Goal: Transaction & Acquisition: Purchase product/service

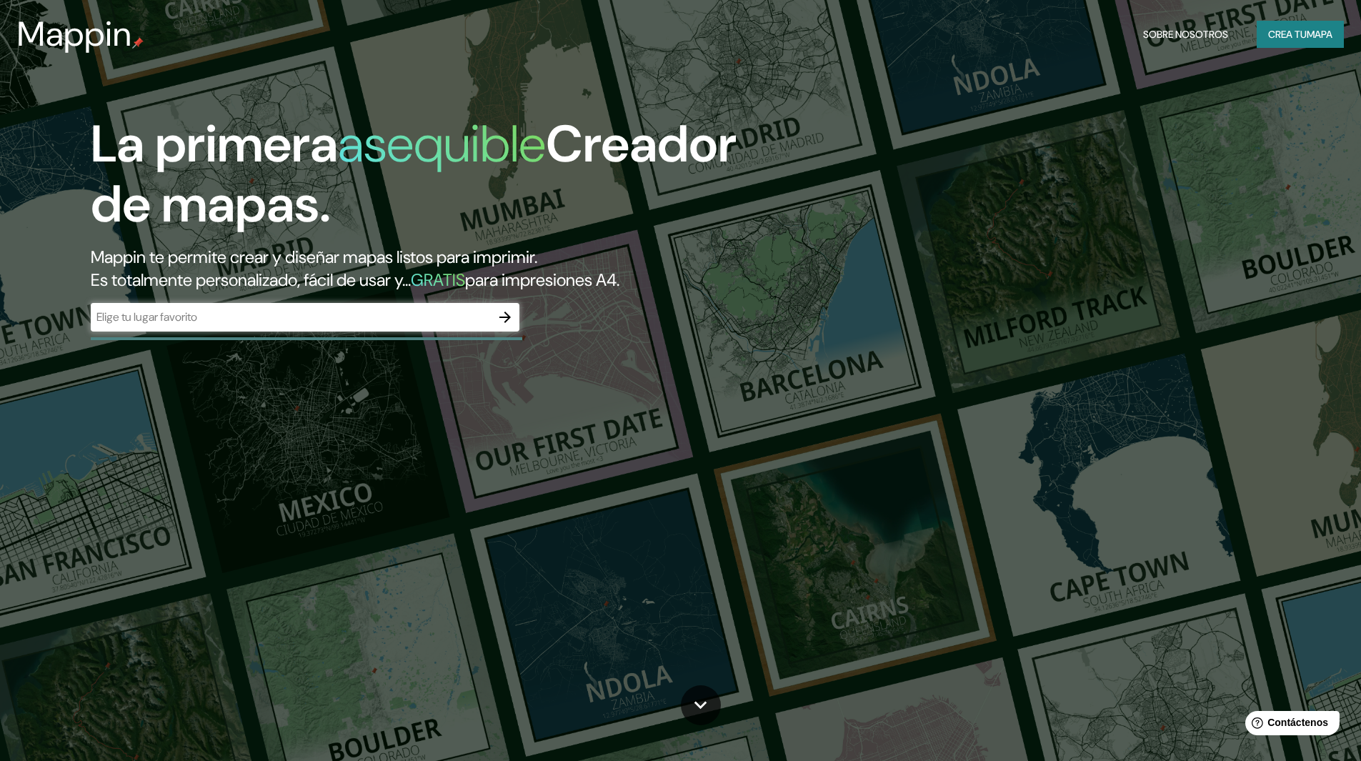
click at [1186, 94] on div "La primera asequible Creador de mapas. Mappin te permite crear y diseñar mapas …" at bounding box center [680, 380] width 1361 height 761
click at [1294, 39] on font "Crea tu" at bounding box center [1288, 34] width 39 height 13
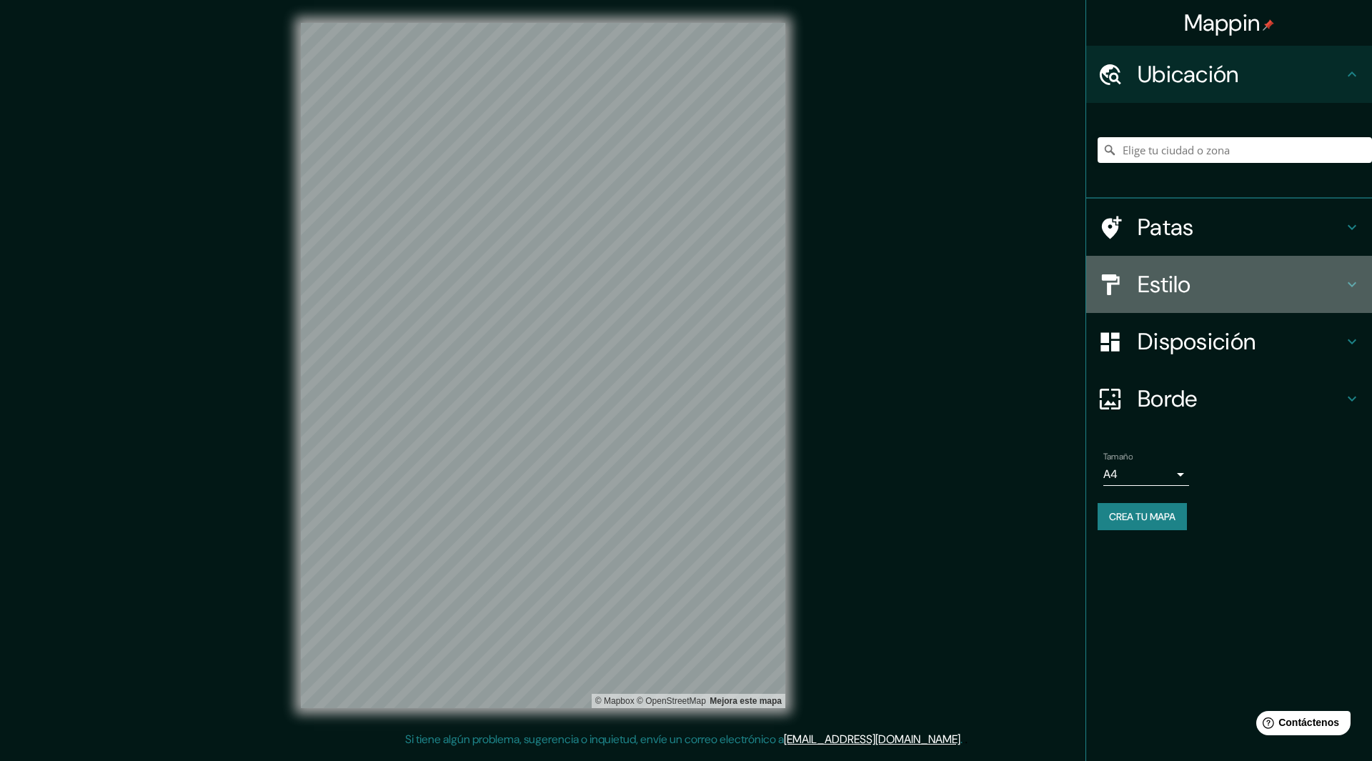
click at [1223, 283] on h4 "Estilo" at bounding box center [1241, 284] width 206 height 29
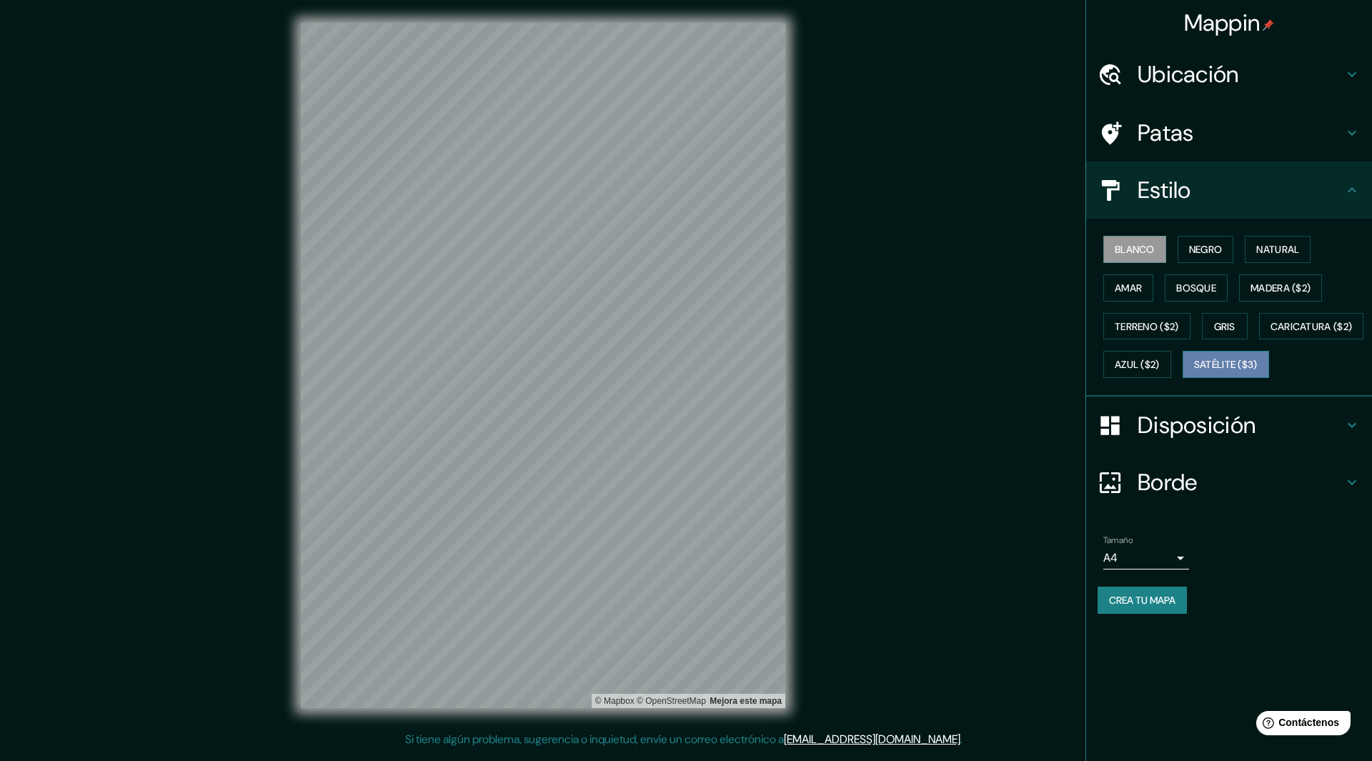
click at [1183, 378] on button "Satélite ($3)" at bounding box center [1226, 364] width 86 height 27
click at [1259, 340] on button "Caricatura ($2)" at bounding box center [1311, 326] width 105 height 27
click at [1231, 323] on font "Gris" at bounding box center [1224, 326] width 21 height 13
click at [1269, 295] on font "Madera ($2)" at bounding box center [1281, 288] width 60 height 19
click at [1260, 382] on div "Blanco Negro Natural Amar Bosque Madera ($2) Terreno ($2) Gris Caricatura ($2) …" at bounding box center [1235, 307] width 274 height 154
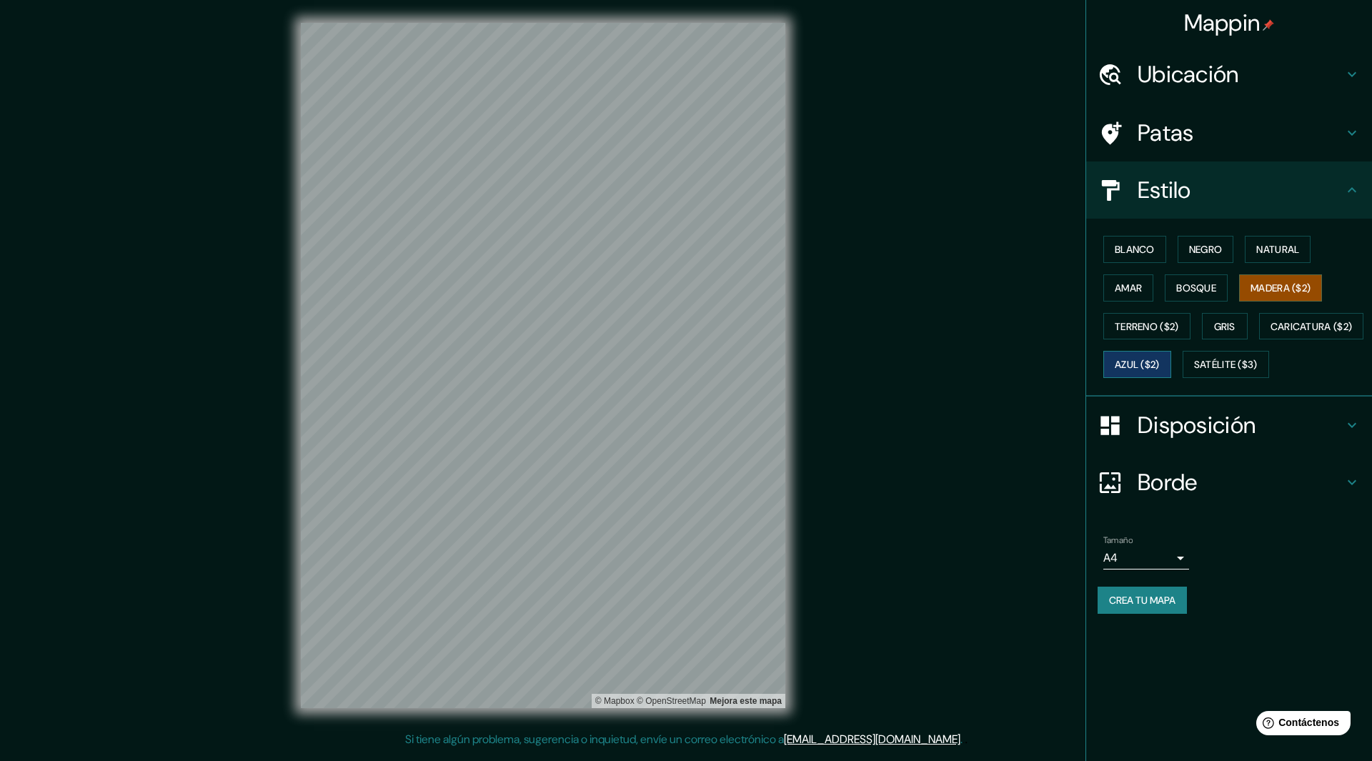
click at [1160, 364] on font "Azul ($2)" at bounding box center [1137, 365] width 45 height 13
click at [1165, 324] on font "Terreno ($2)" at bounding box center [1147, 326] width 64 height 13
click at [1203, 246] on font "Negro" at bounding box center [1206, 249] width 34 height 13
click at [1257, 239] on button "Natural" at bounding box center [1278, 249] width 66 height 27
click at [1189, 274] on button "Bosque" at bounding box center [1196, 287] width 63 height 27
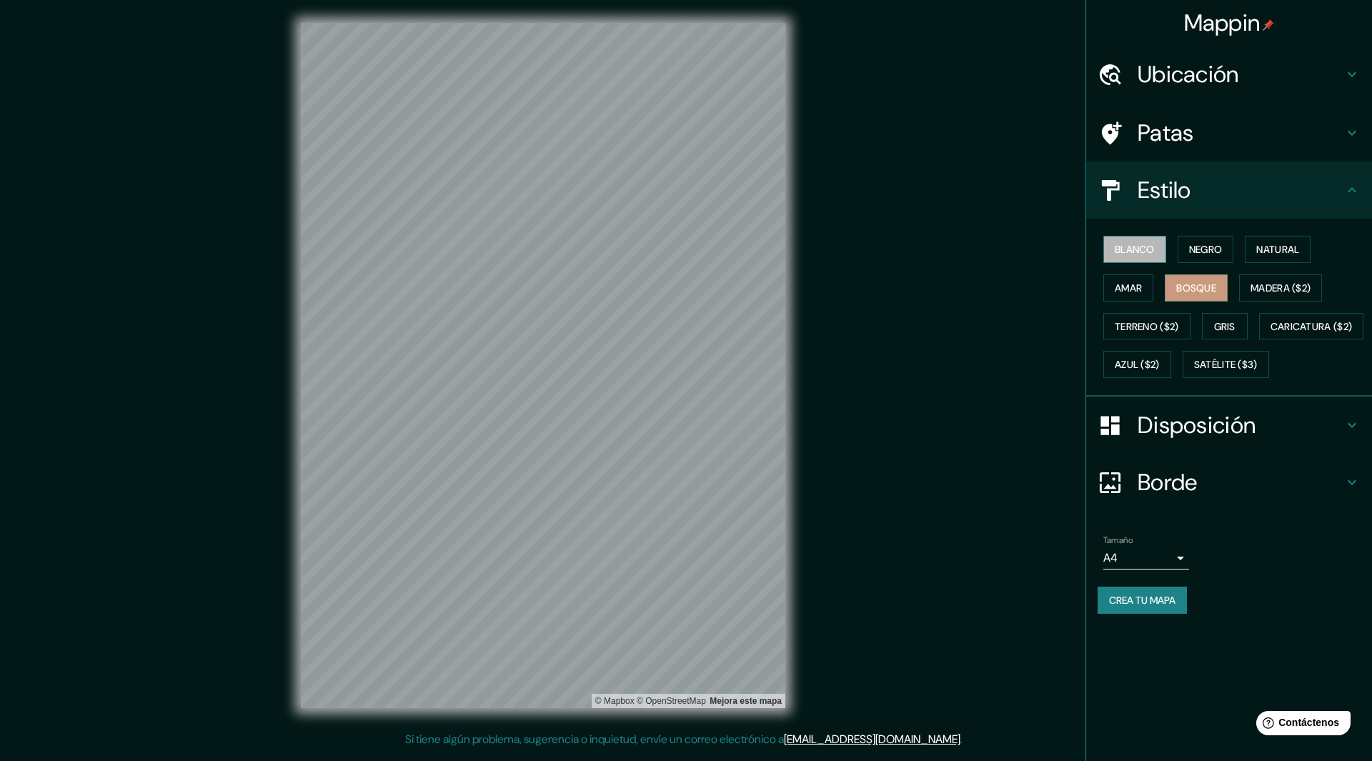
click at [1131, 244] on font "Blanco" at bounding box center [1135, 249] width 40 height 13
click at [1187, 269] on div "Blanco Negro Natural Amar Bosque Madera ($2) Terreno ($2) Gris Caricatura ($2) …" at bounding box center [1235, 307] width 274 height 154
click at [1191, 285] on font "Bosque" at bounding box center [1196, 288] width 40 height 13
click at [1254, 454] on div "Disposición" at bounding box center [1229, 425] width 286 height 57
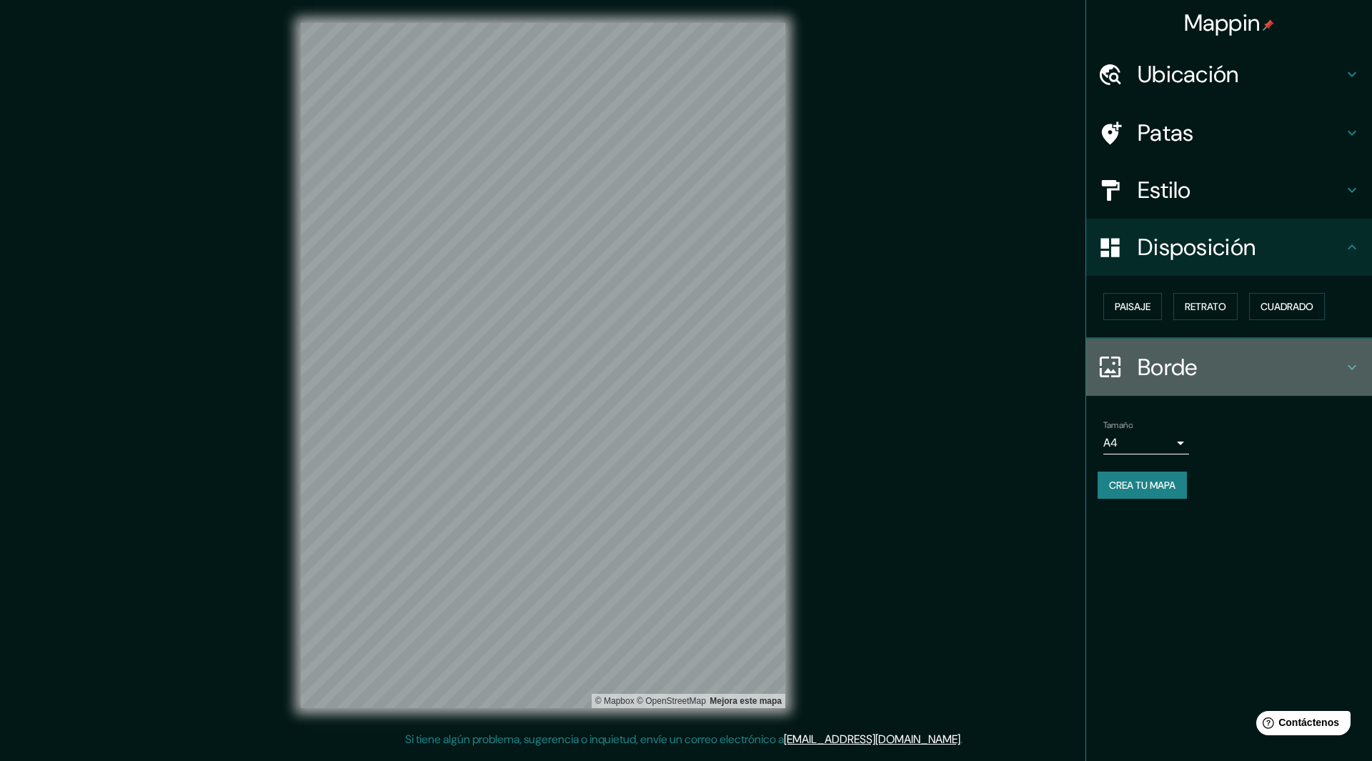
click at [1270, 357] on h4 "Borde" at bounding box center [1241, 367] width 206 height 29
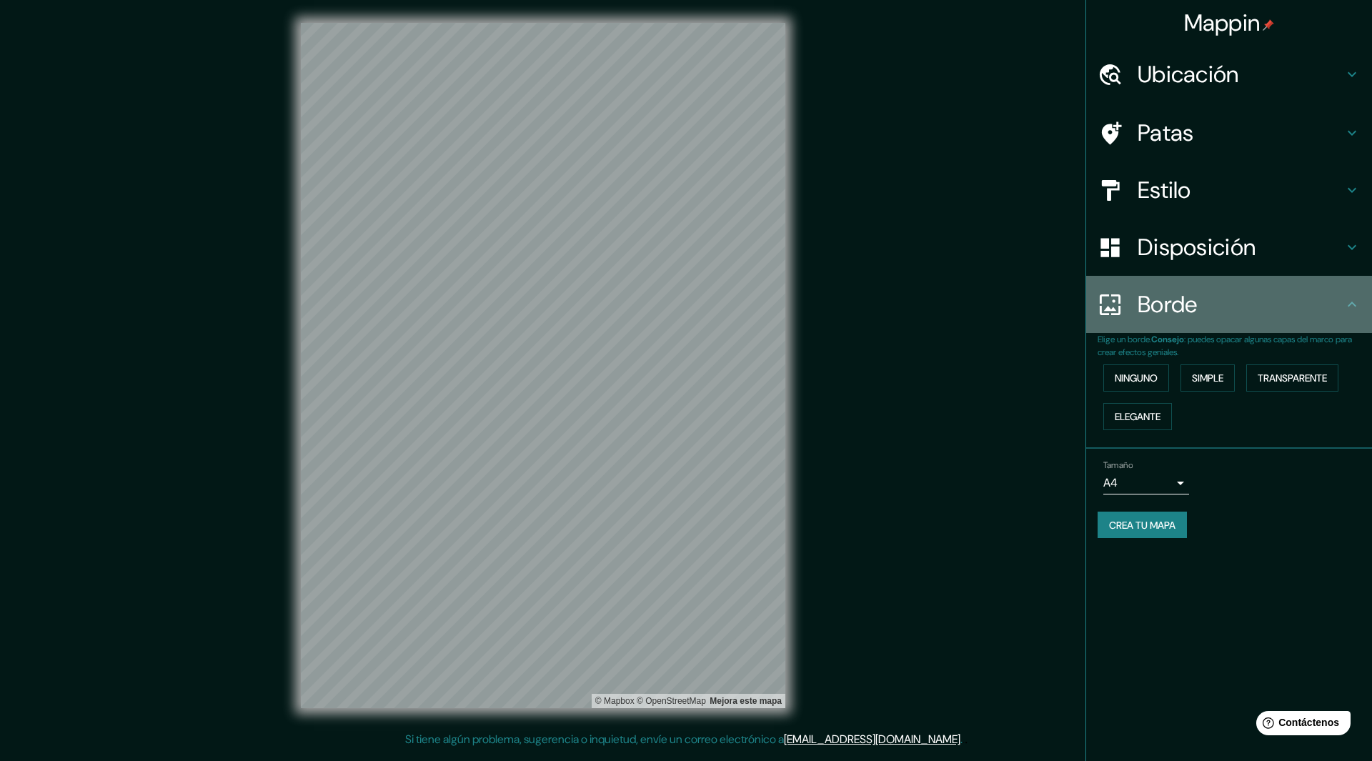
click at [1284, 318] on h4 "Borde" at bounding box center [1241, 304] width 206 height 29
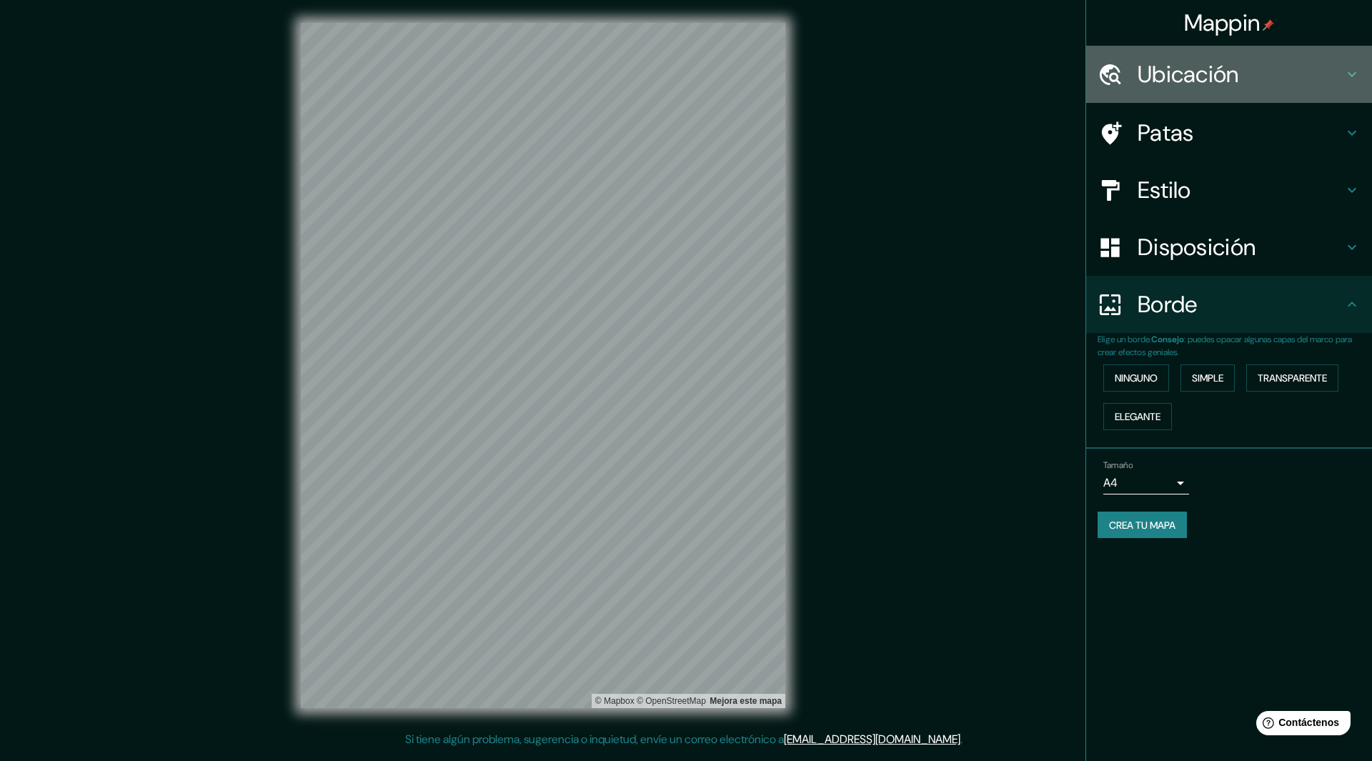
click at [1234, 76] on font "Ubicación" at bounding box center [1188, 74] width 101 height 30
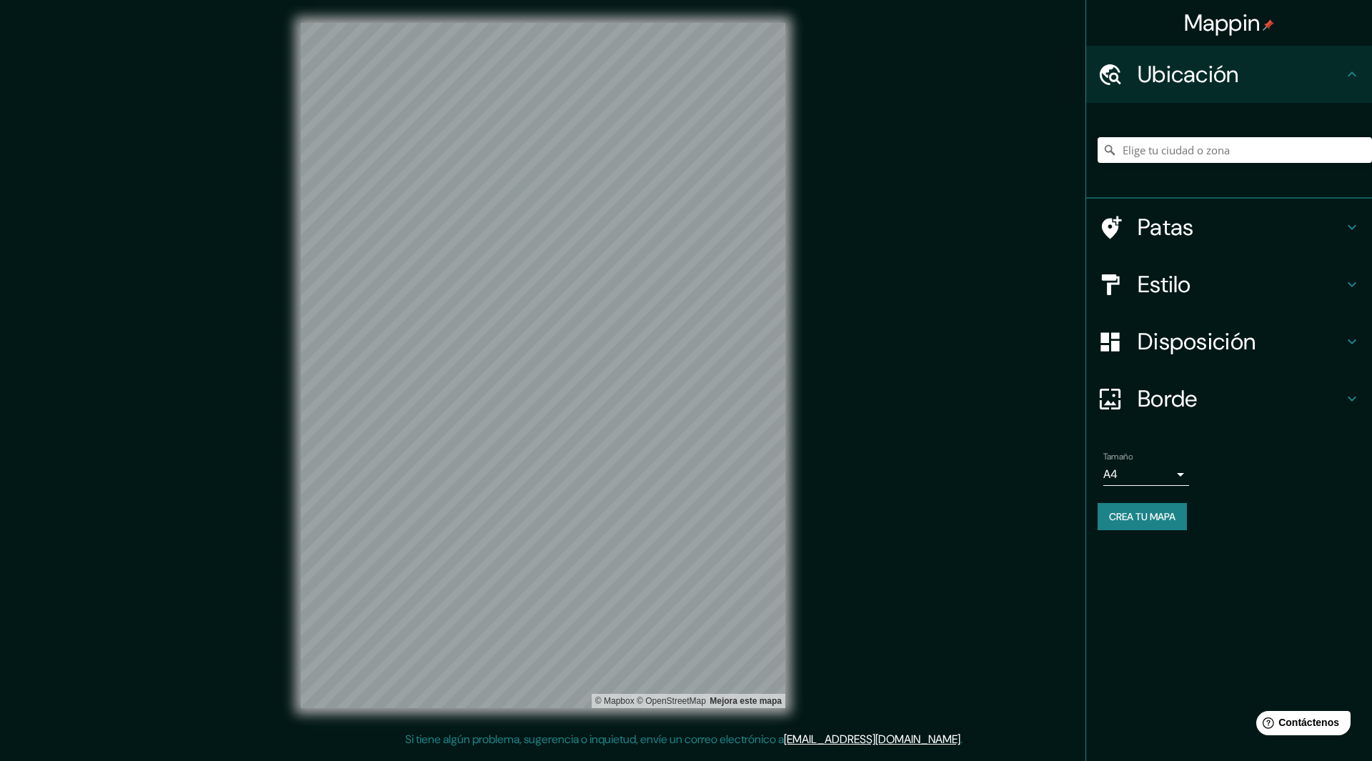
click at [1262, 229] on h4 "Patas" at bounding box center [1241, 227] width 206 height 29
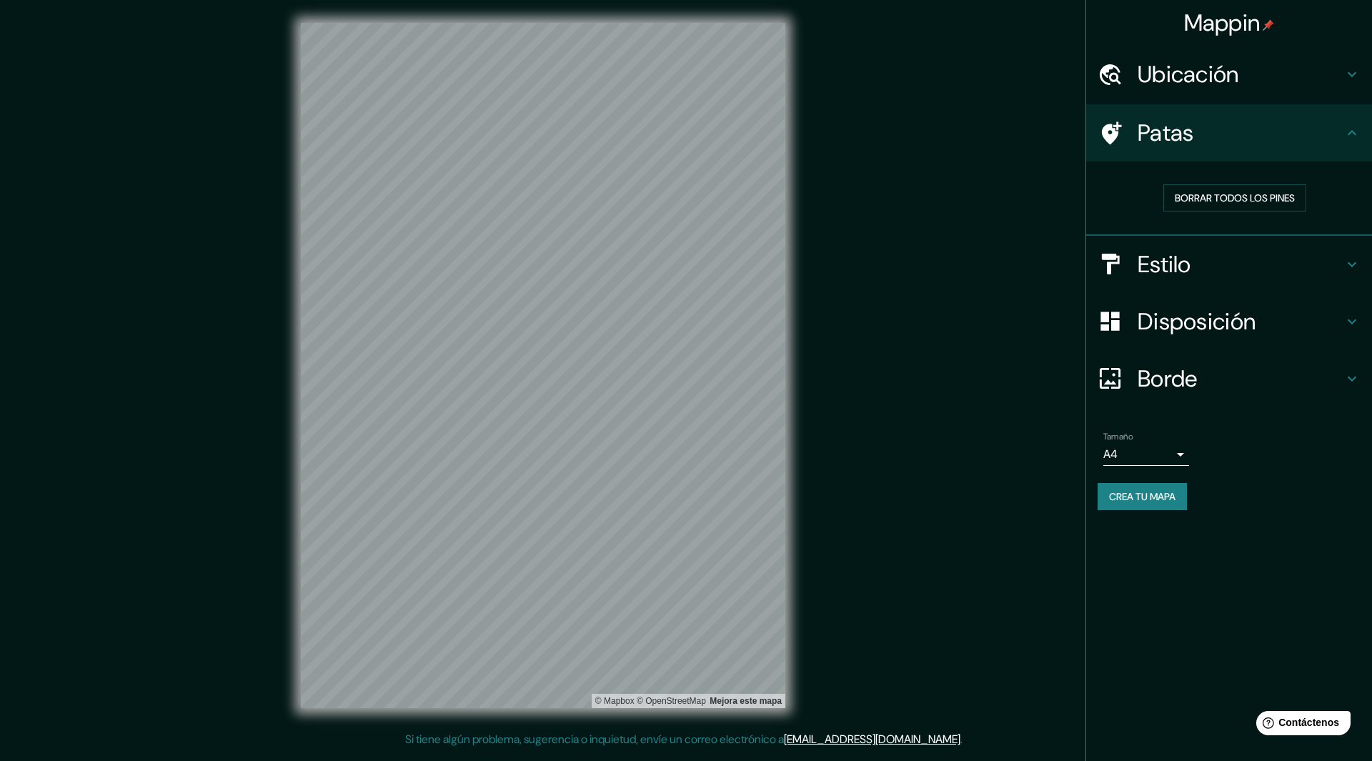
click at [1278, 242] on div "Estilo" at bounding box center [1229, 264] width 286 height 57
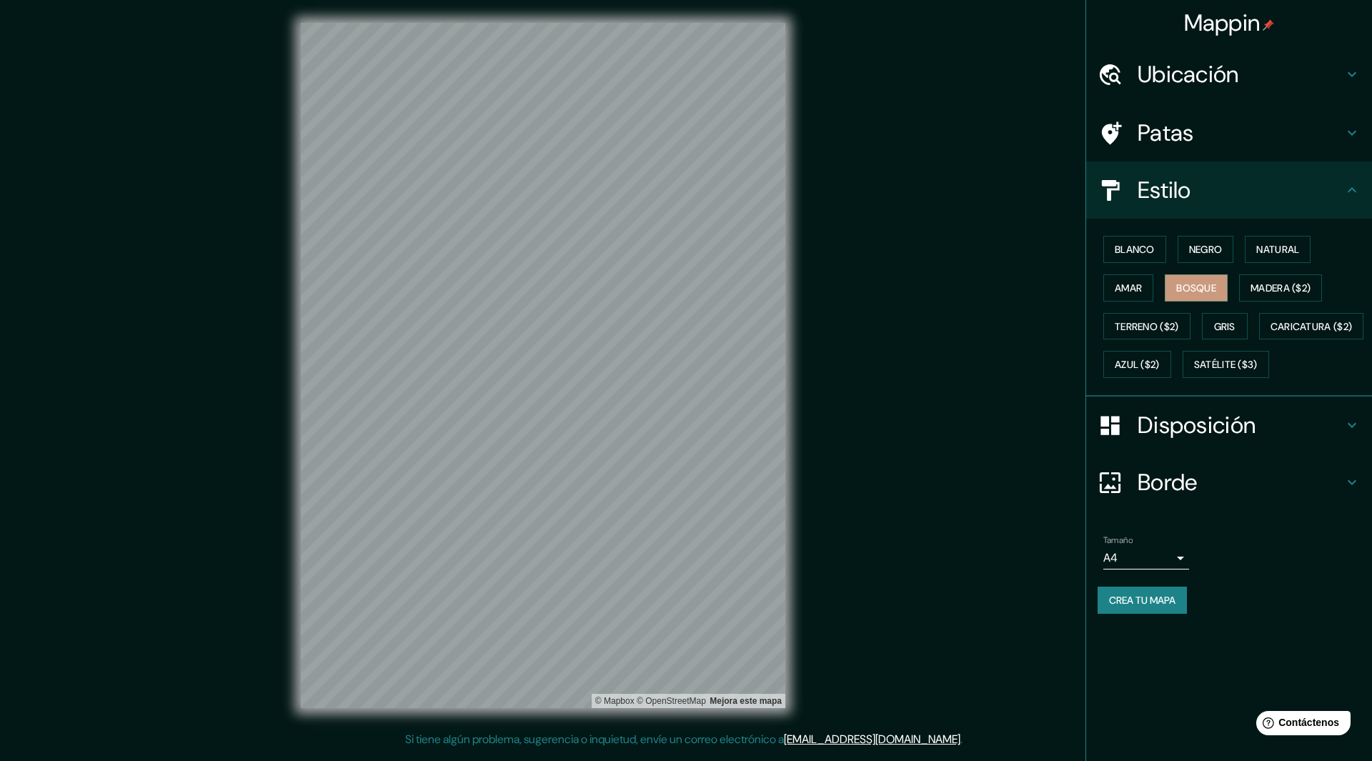
click at [1276, 442] on div "Disposición" at bounding box center [1229, 425] width 286 height 57
